Goal: Task Accomplishment & Management: Use online tool/utility

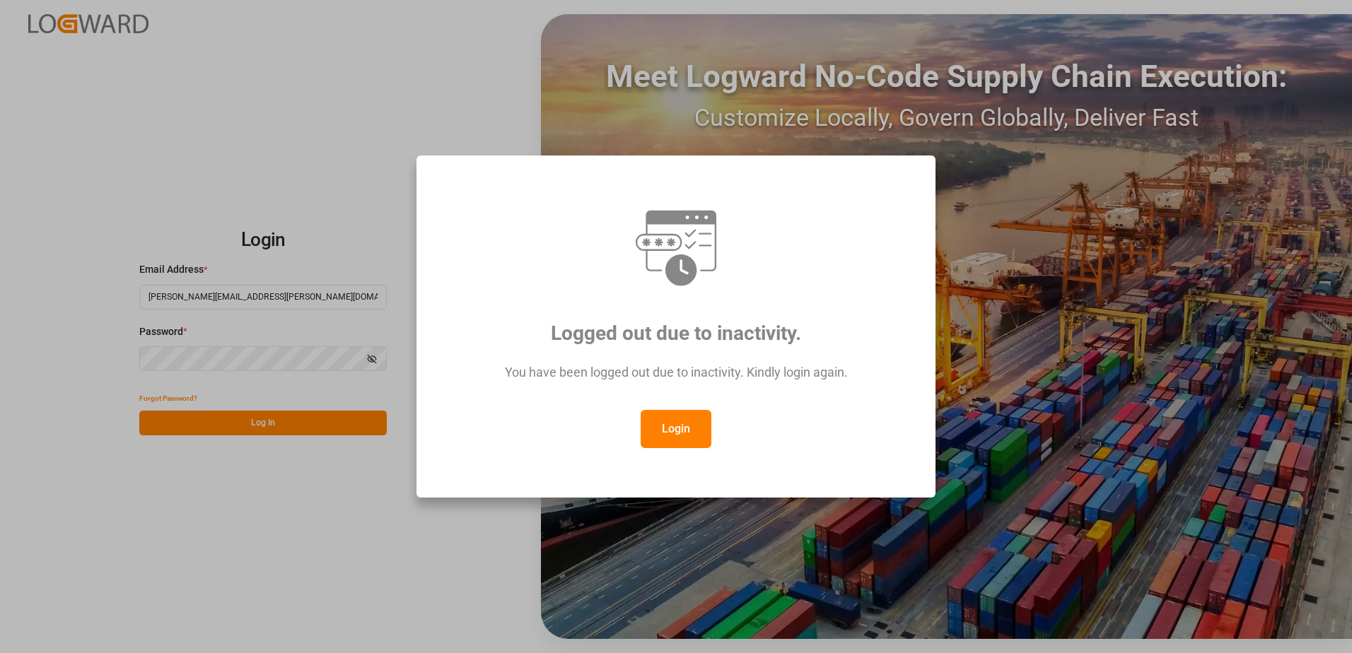
click at [677, 422] on button "Login" at bounding box center [675, 429] width 71 height 38
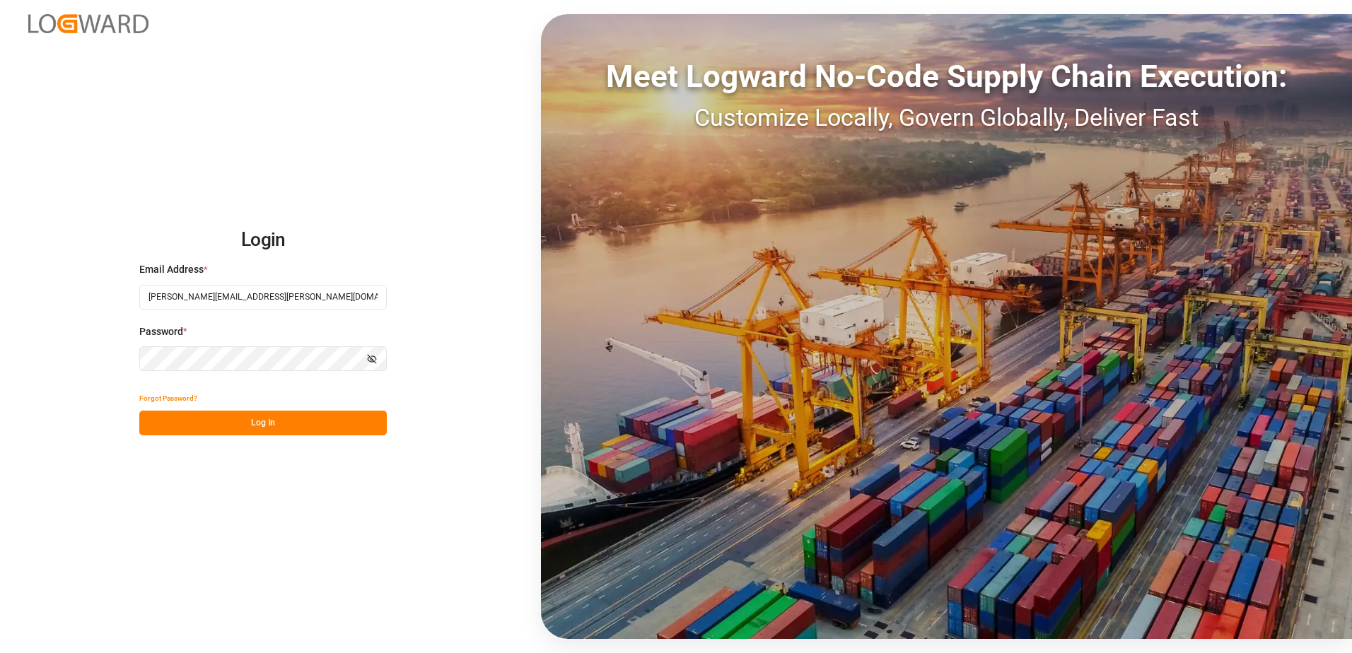
click at [307, 423] on button "Log In" at bounding box center [262, 423] width 247 height 25
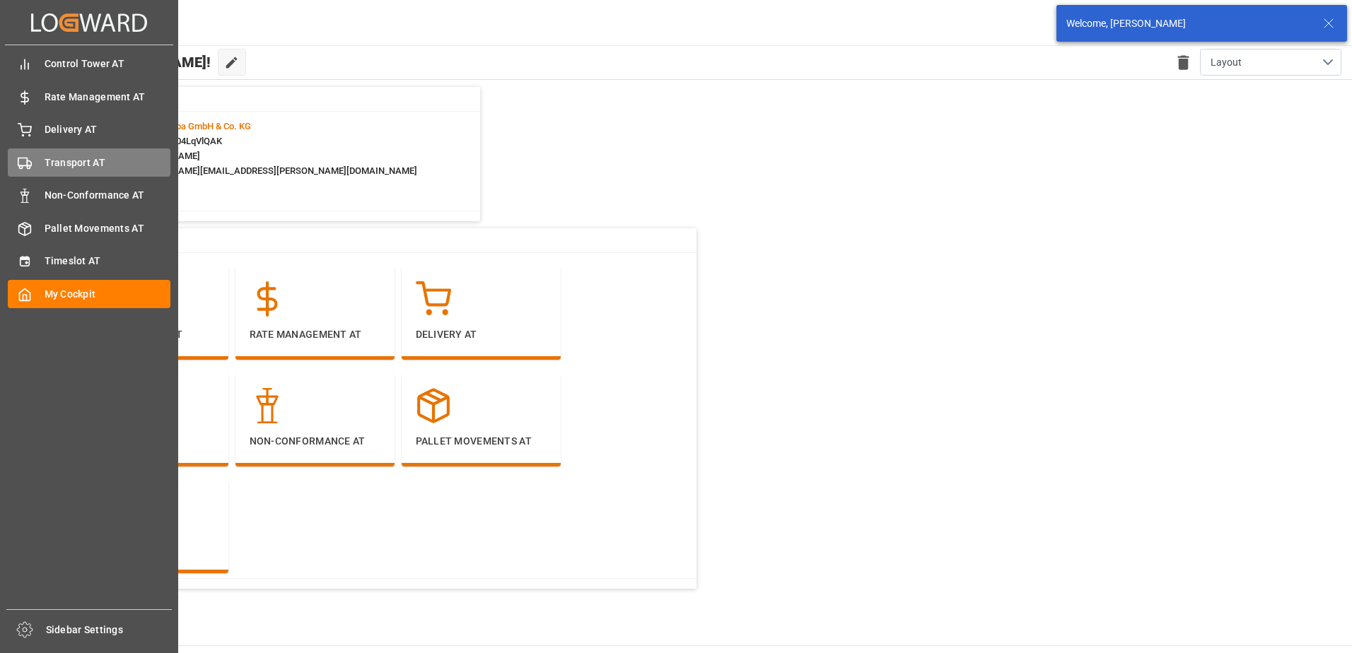
click at [35, 163] on div "Transport AT Transport AT" at bounding box center [89, 162] width 163 height 28
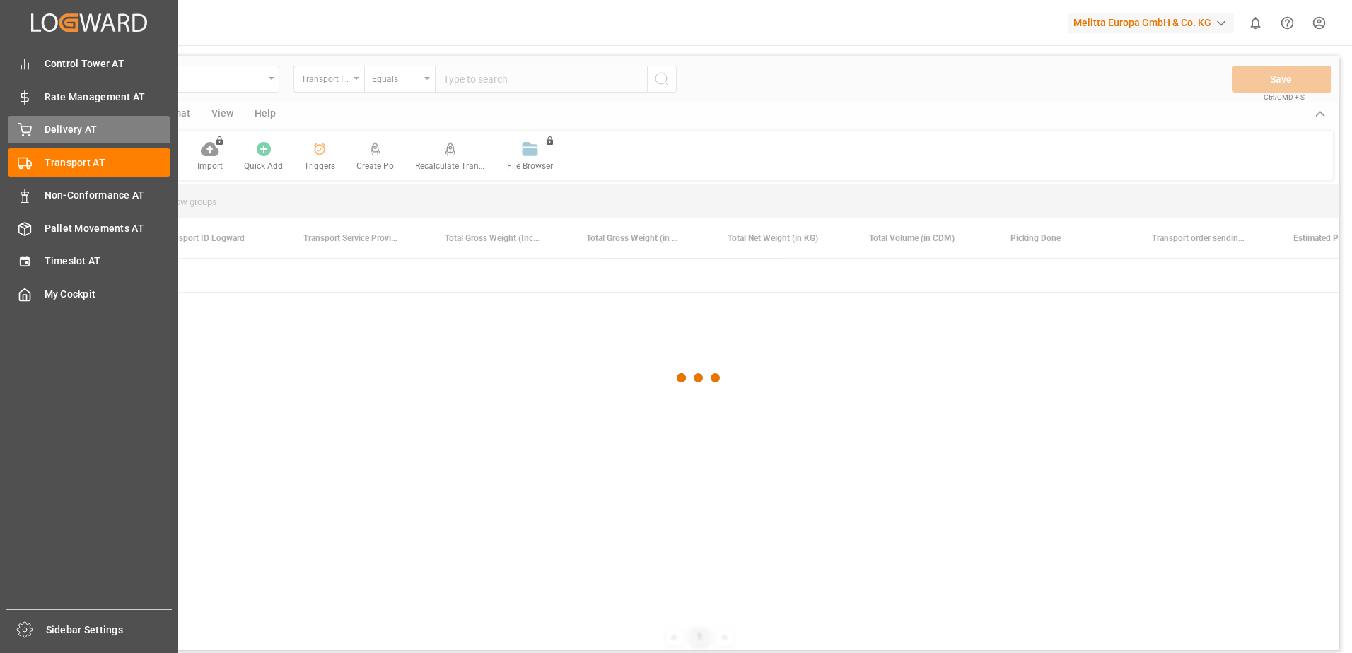
click at [62, 131] on span "Delivery AT" at bounding box center [108, 129] width 127 height 15
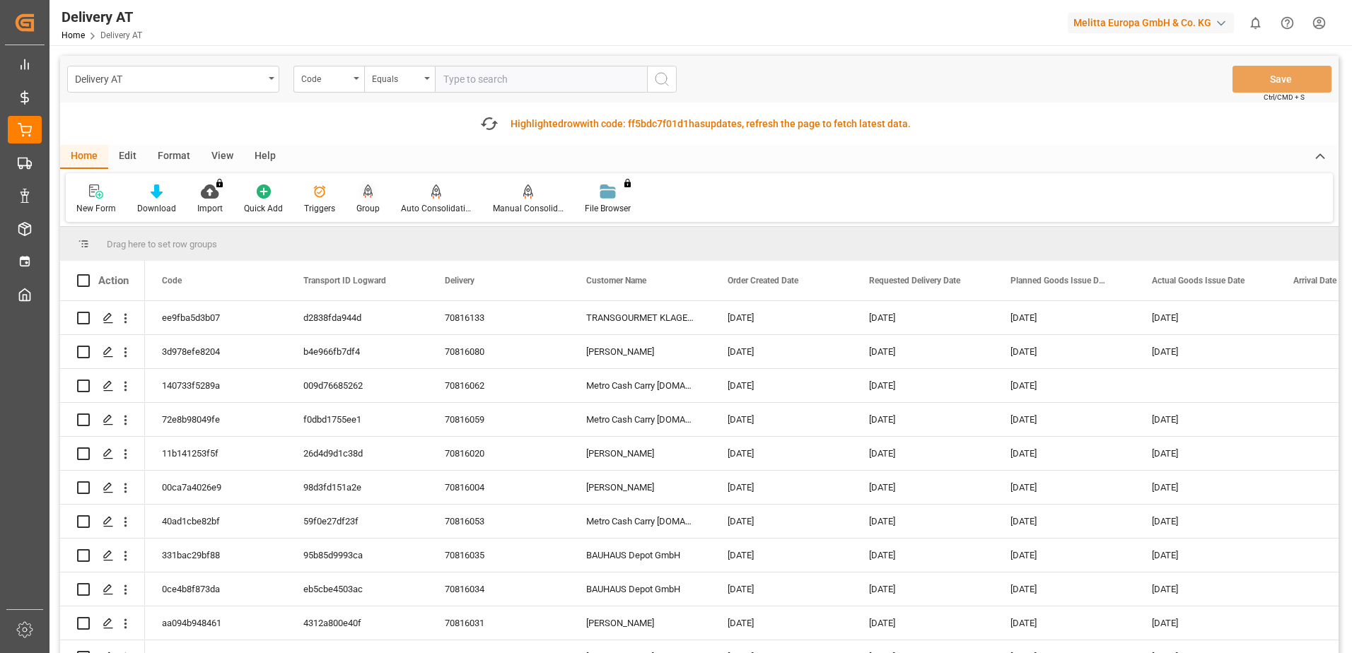
click at [365, 203] on div "Group" at bounding box center [367, 208] width 23 height 13
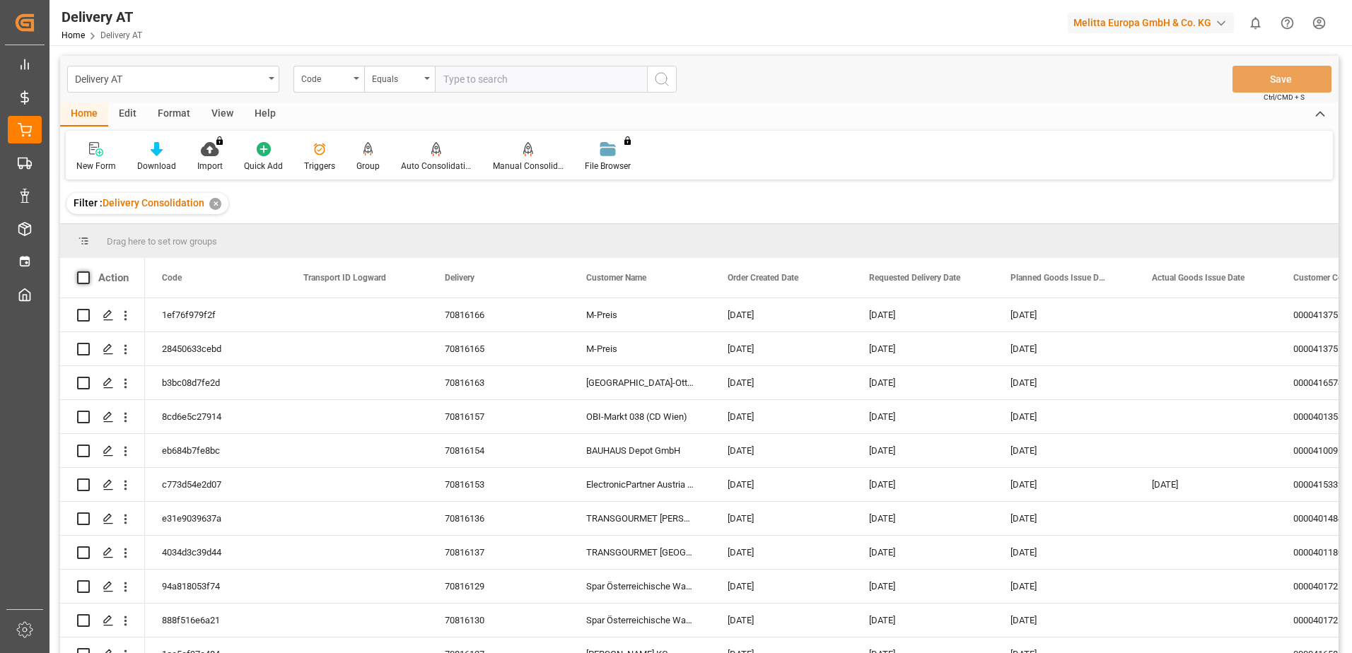
click at [86, 279] on span at bounding box center [83, 277] width 13 height 13
click at [88, 271] on input "checkbox" at bounding box center [88, 271] width 0 height 0
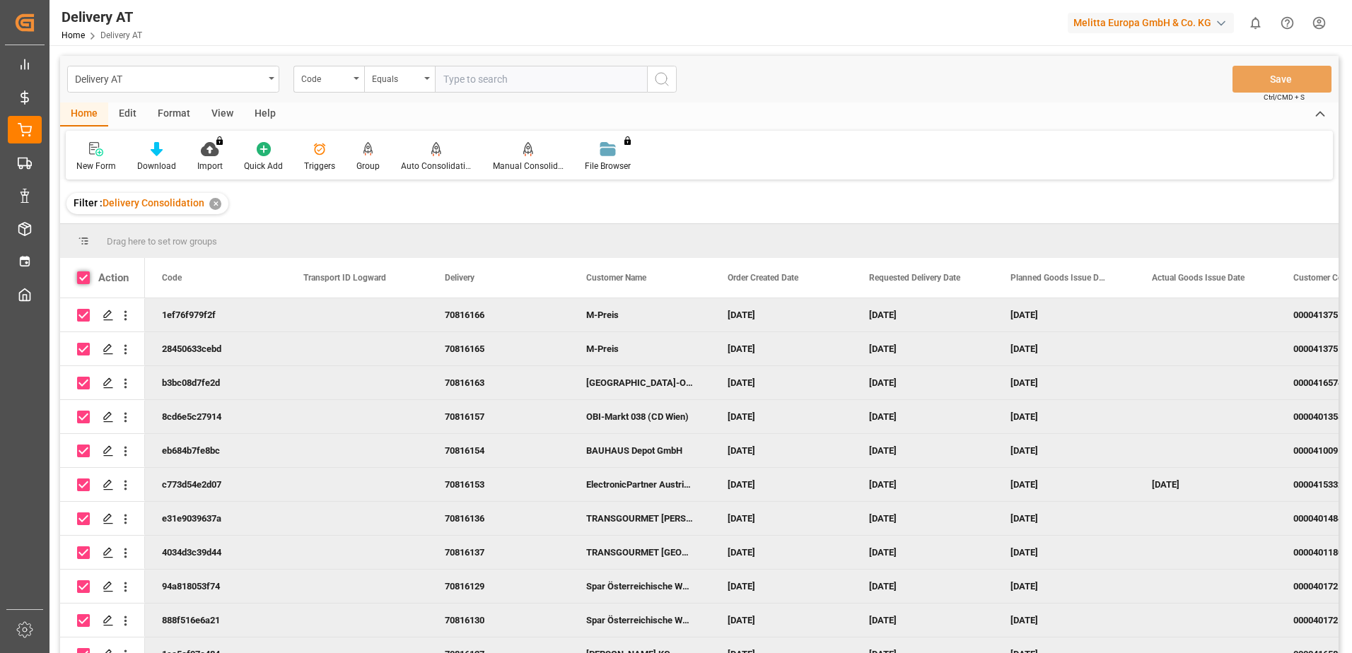
checkbox input "true"
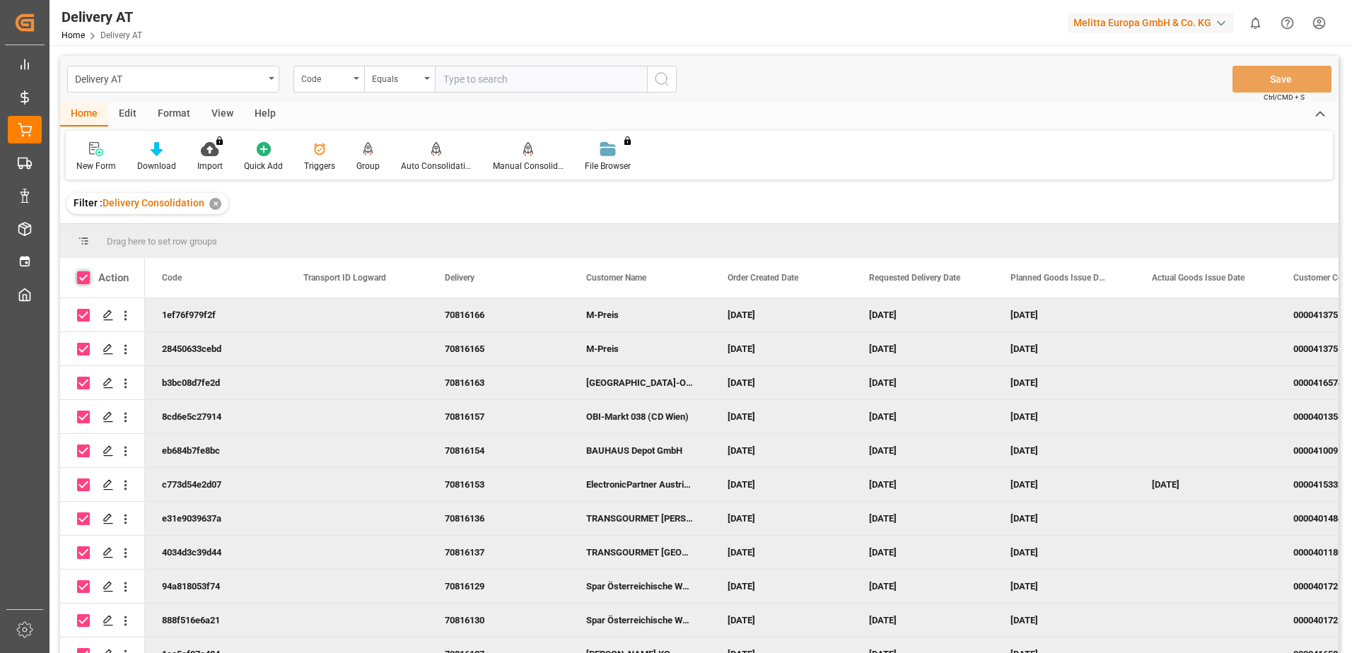
checkbox input "true"
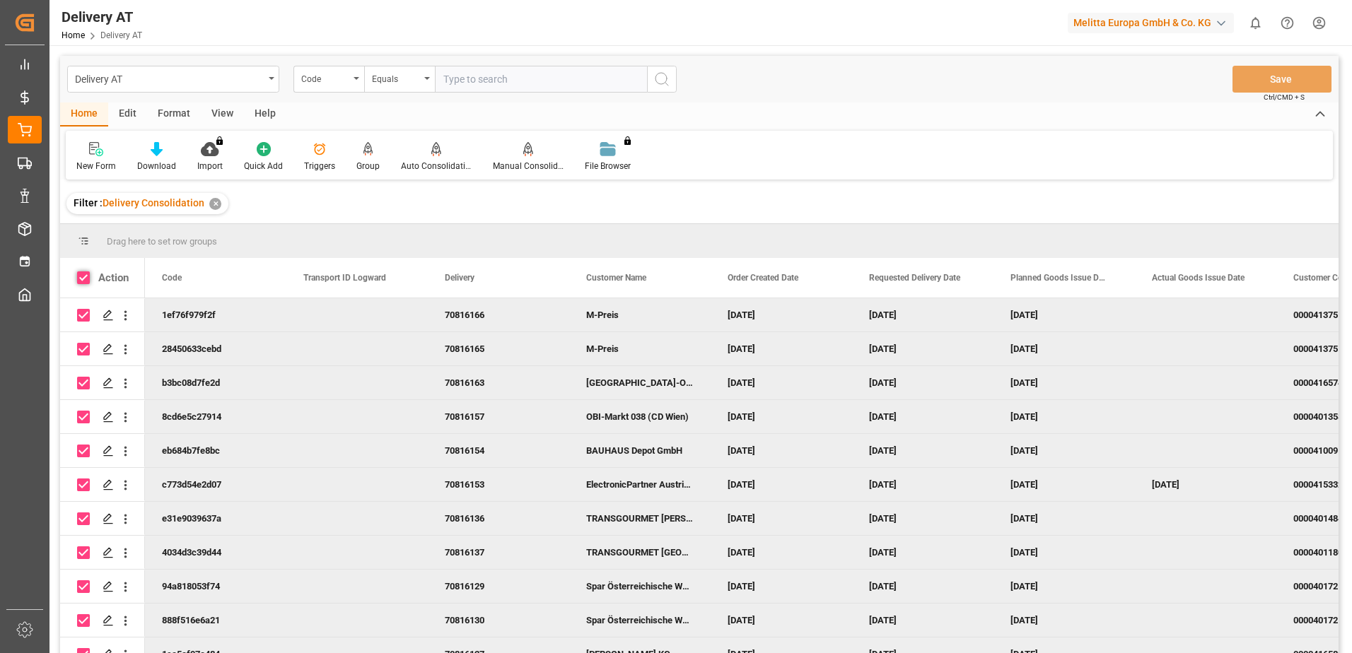
checkbox input "true"
click at [431, 157] on div "Auto Consolidation" at bounding box center [436, 156] width 92 height 31
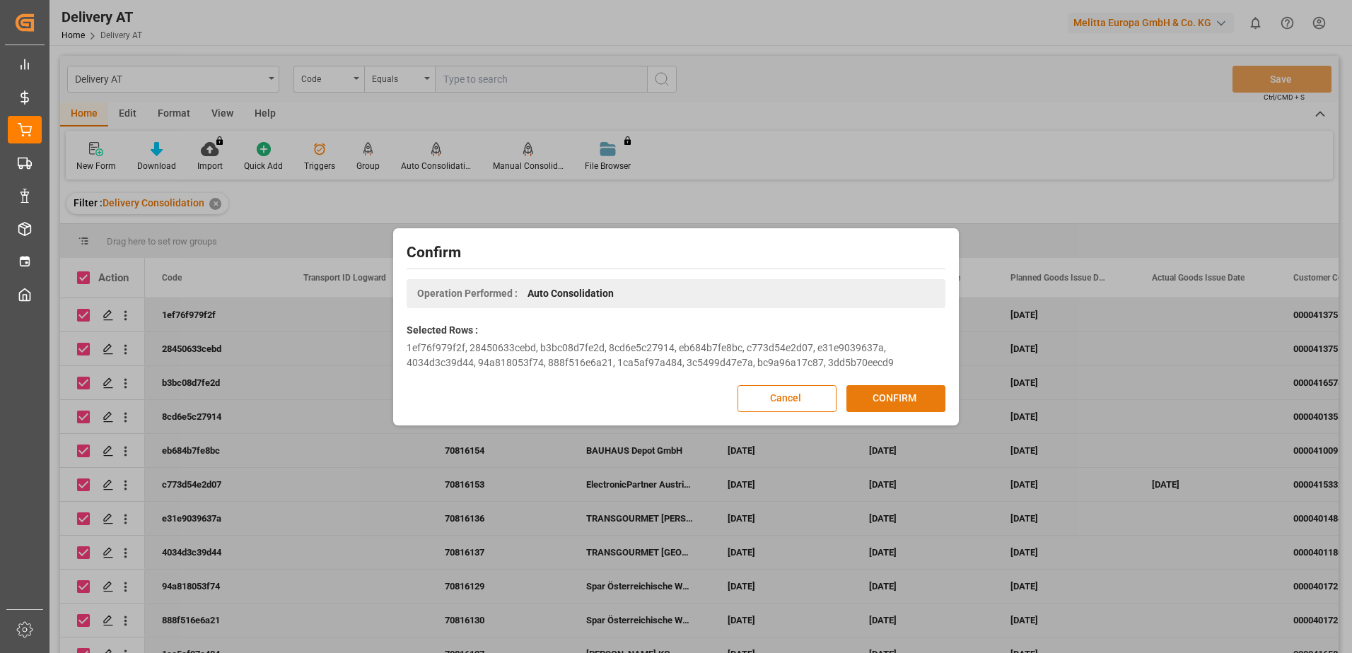
click at [878, 397] on button "CONFIRM" at bounding box center [895, 398] width 99 height 27
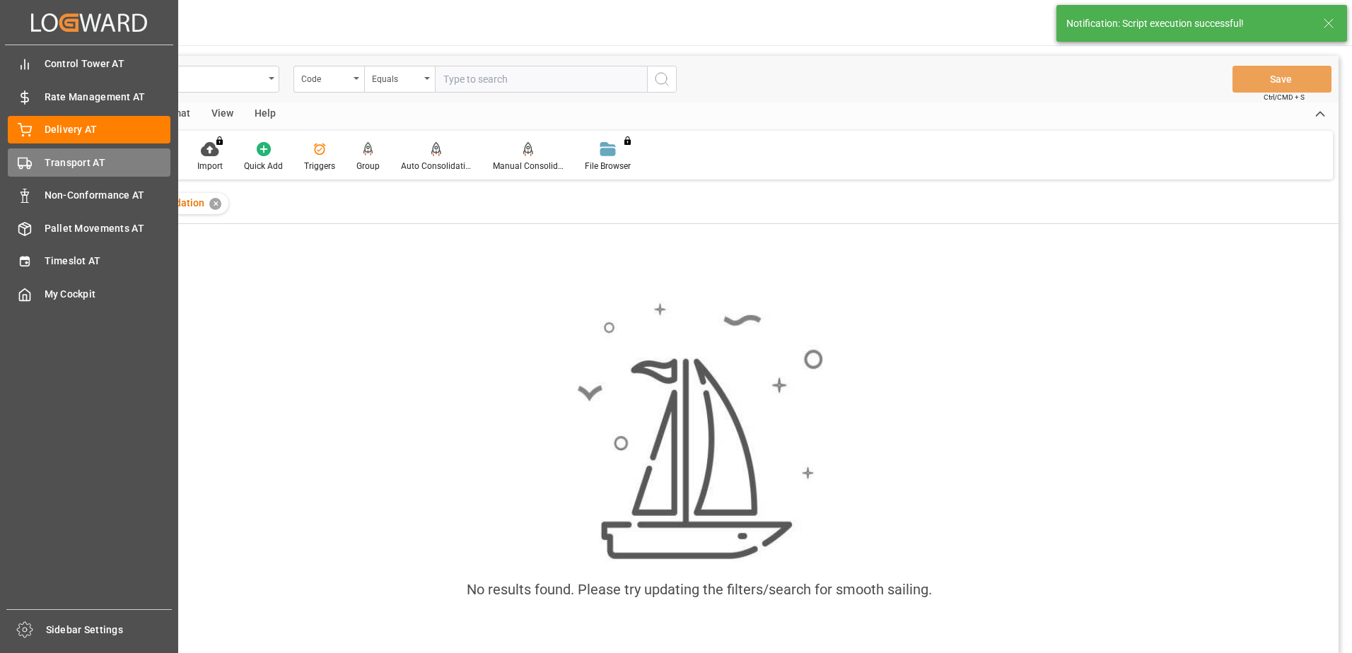
click at [45, 174] on div "Transport AT Transport AT" at bounding box center [89, 162] width 163 height 28
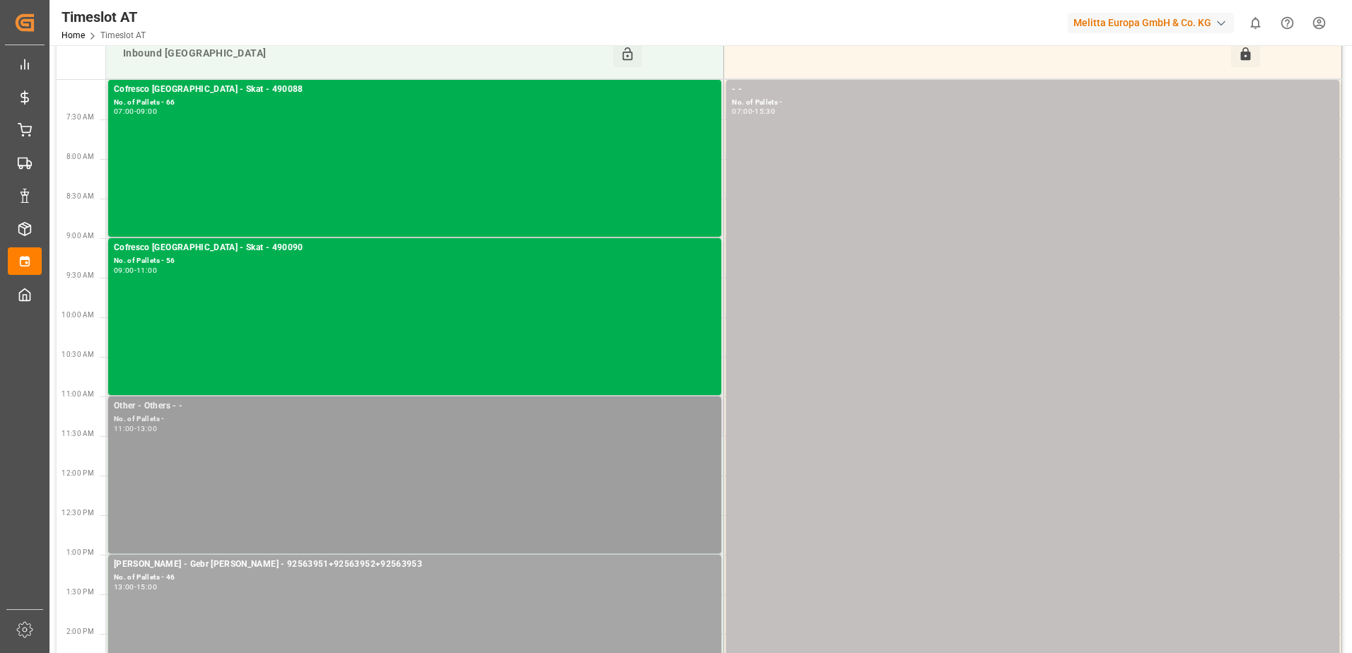
scroll to position [141, 0]
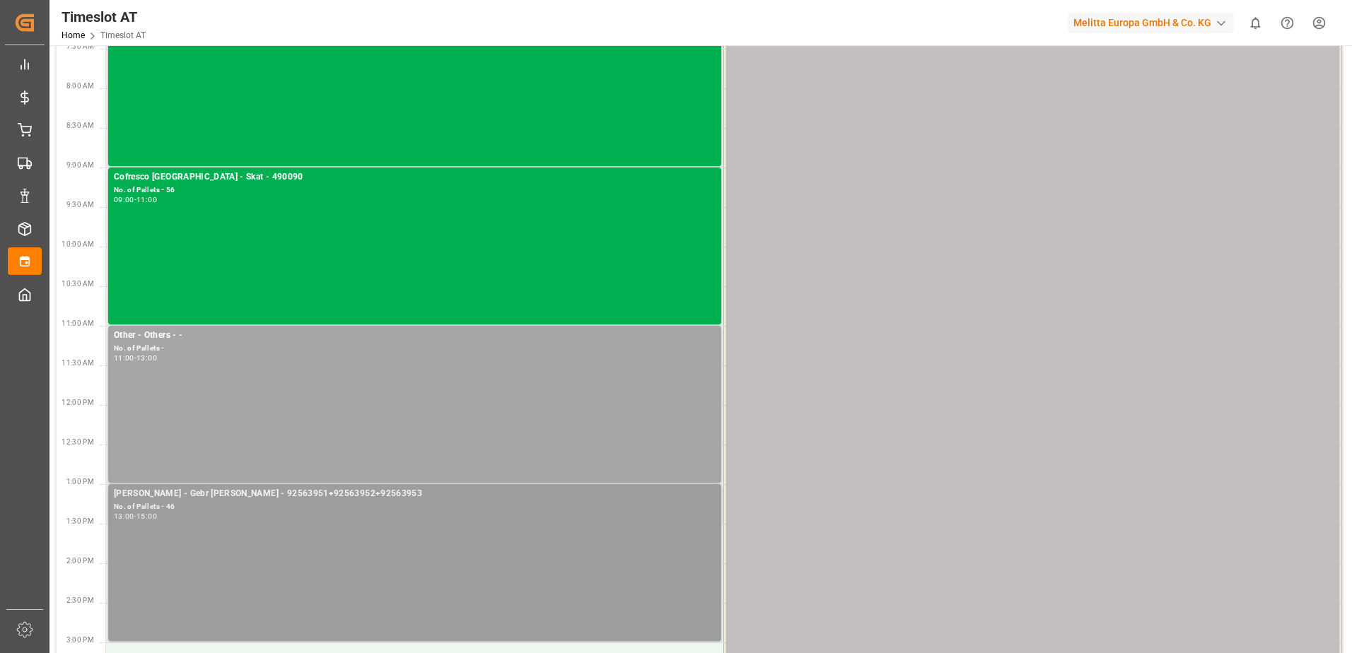
click at [317, 522] on div "Melitta Rhenus - Gebr Weiss - 92563951+92563952+92563953 No. of Pallets - 46 13…" at bounding box center [415, 562] width 602 height 151
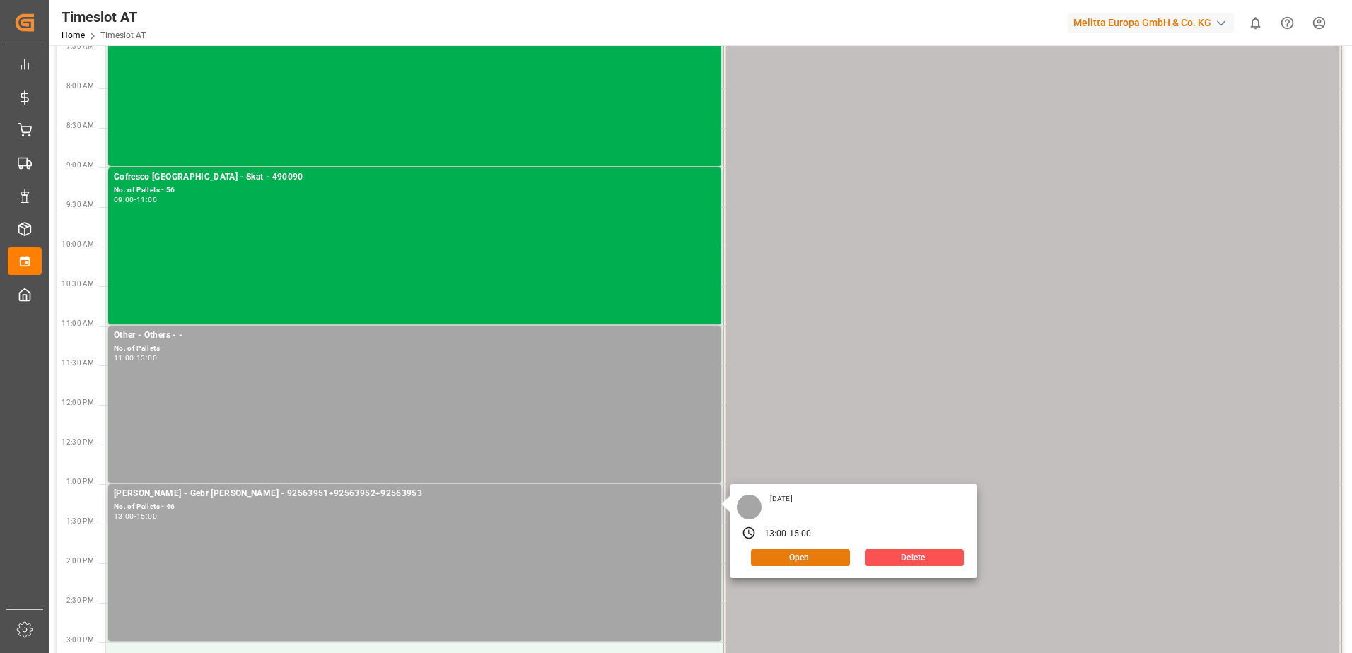
click at [814, 561] on button "Open" at bounding box center [800, 557] width 99 height 17
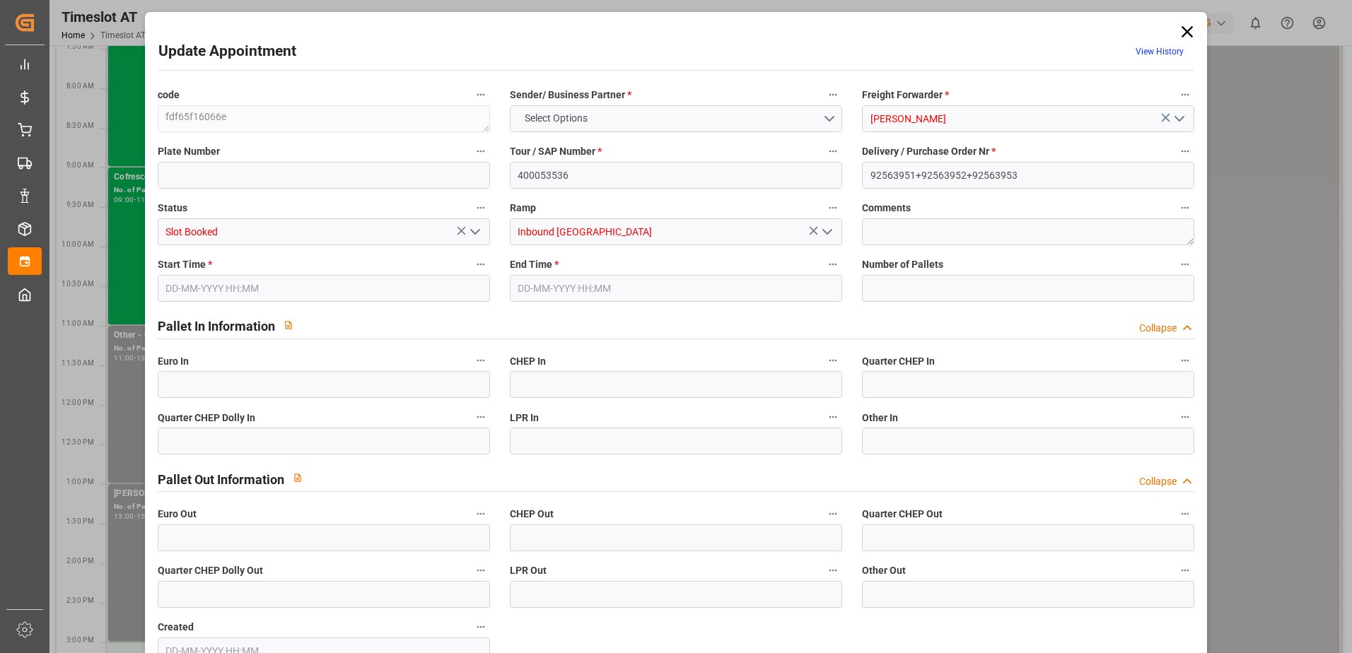
type input "46"
type input "09-10-2025 13:00"
type input "09-10-2025 15:00"
type input "02-10-2025 12:23"
click at [352, 380] on input "text" at bounding box center [324, 384] width 332 height 27
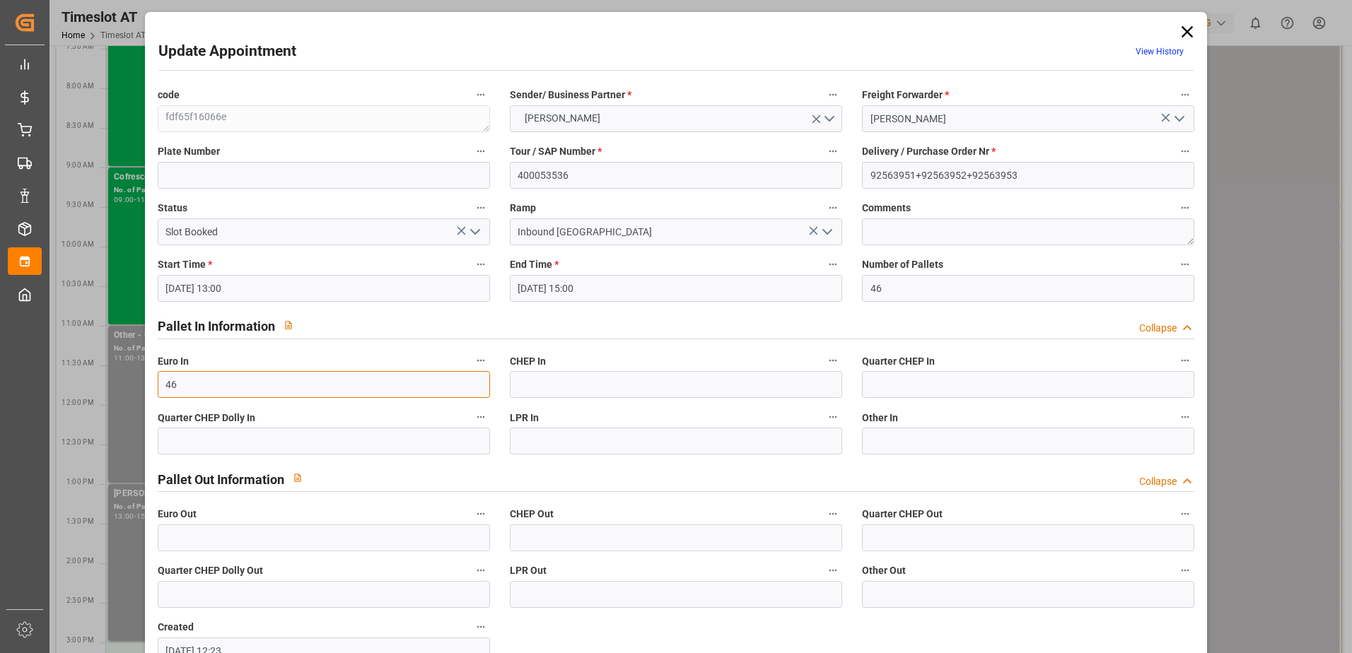
type input "46"
click at [477, 228] on icon "open menu" at bounding box center [475, 231] width 17 height 17
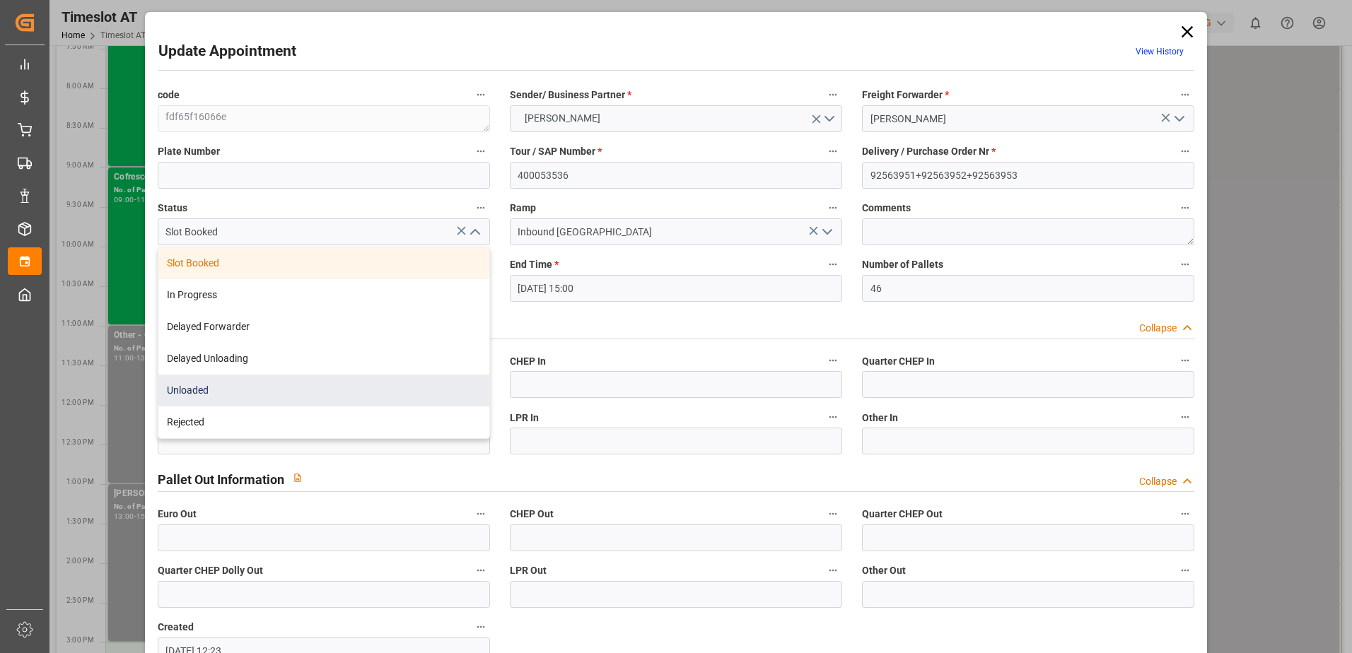
click at [217, 389] on div "Unloaded" at bounding box center [323, 391] width 331 height 32
type input "Unloaded"
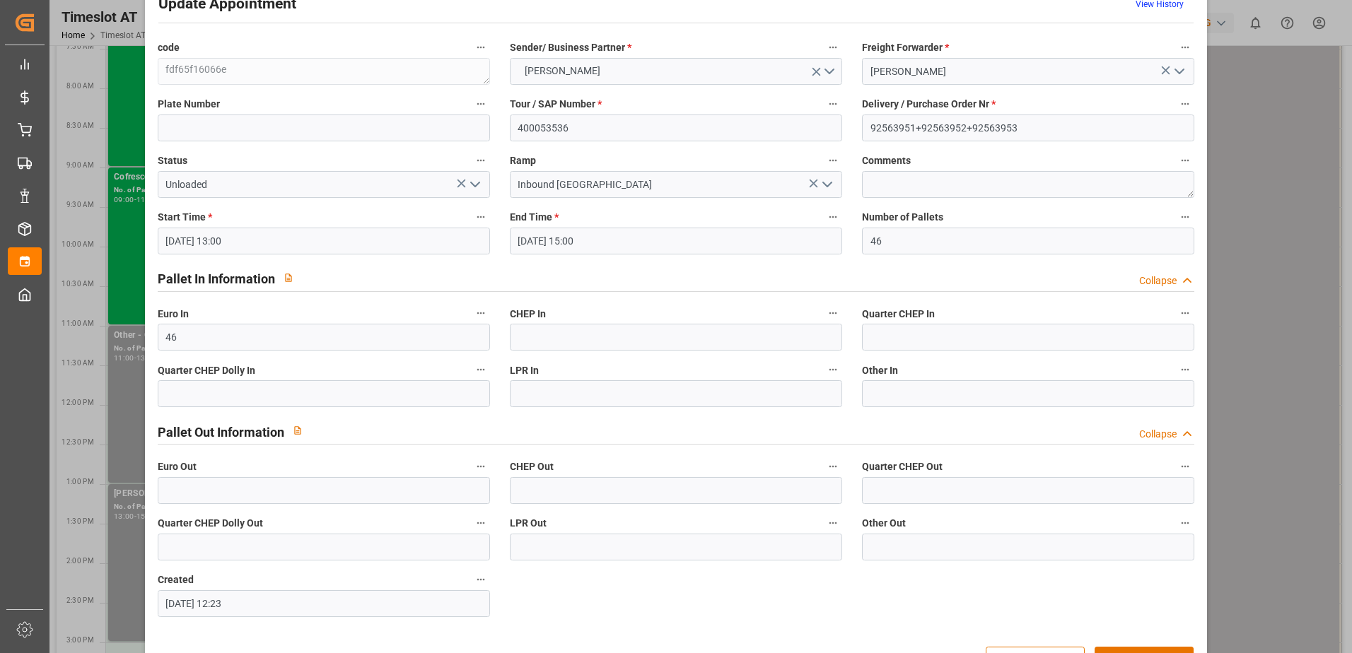
scroll to position [93, 0]
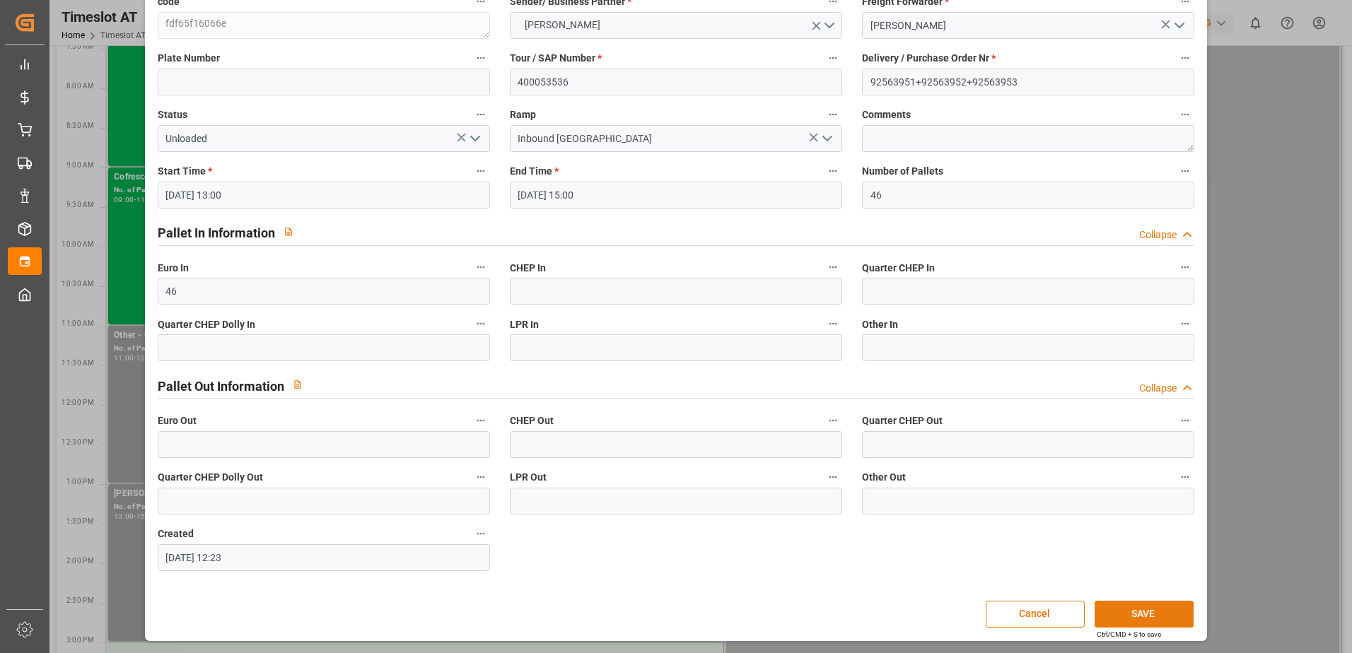
click at [1135, 614] on button "SAVE" at bounding box center [1143, 614] width 99 height 27
